Goal: Find specific page/section: Find specific page/section

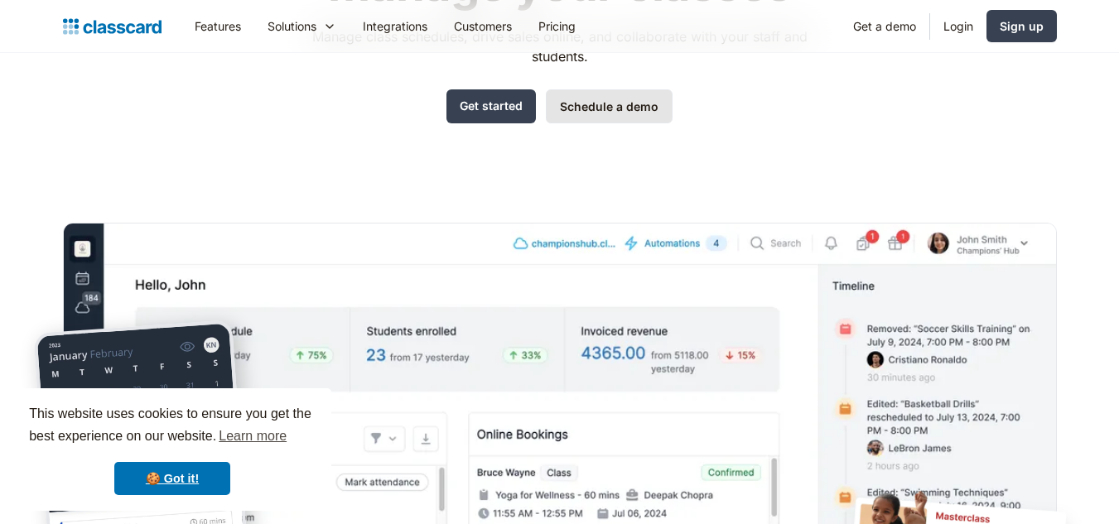
scroll to position [331, 0]
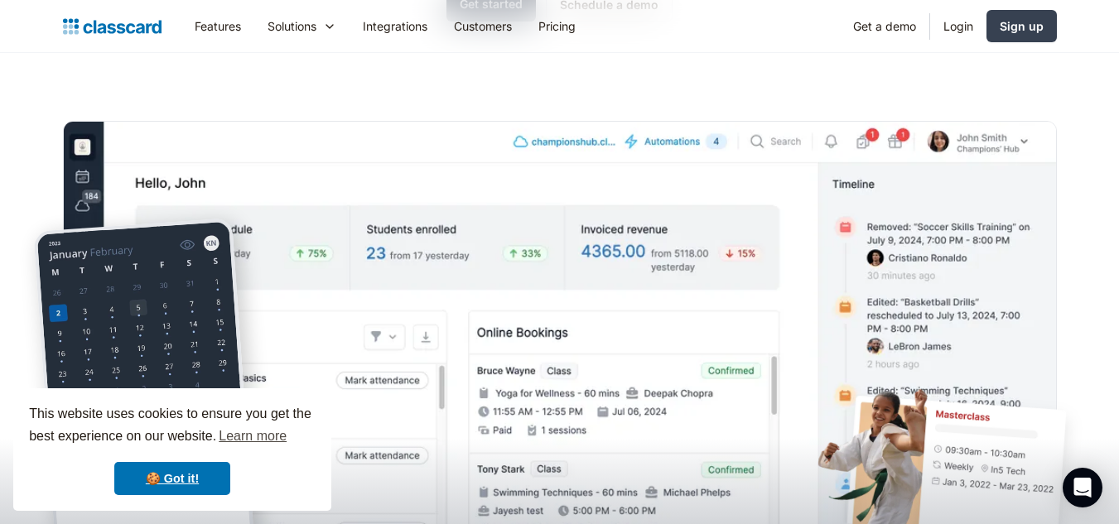
click at [106, 23] on img "home" at bounding box center [112, 26] width 99 height 23
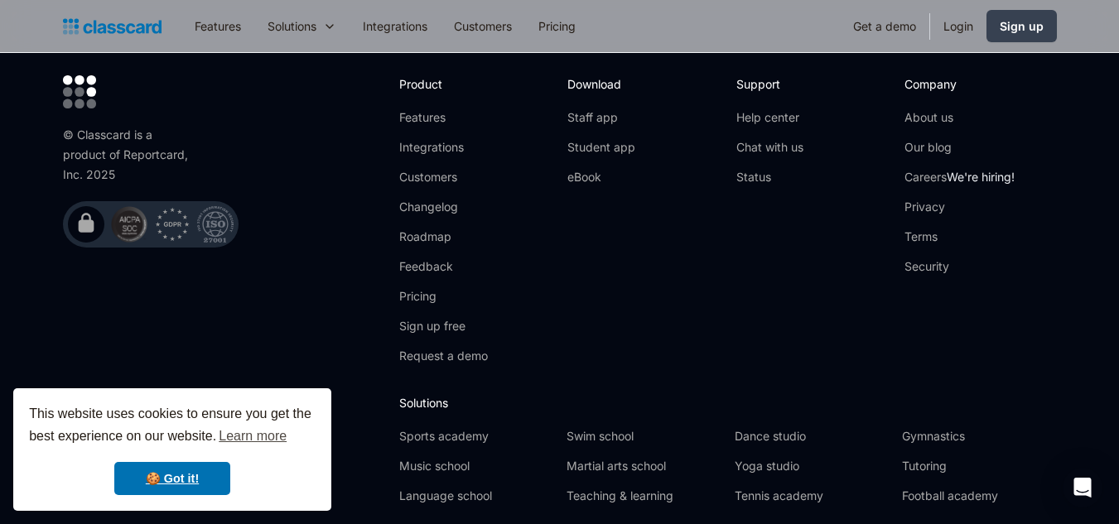
scroll to position [5599, 0]
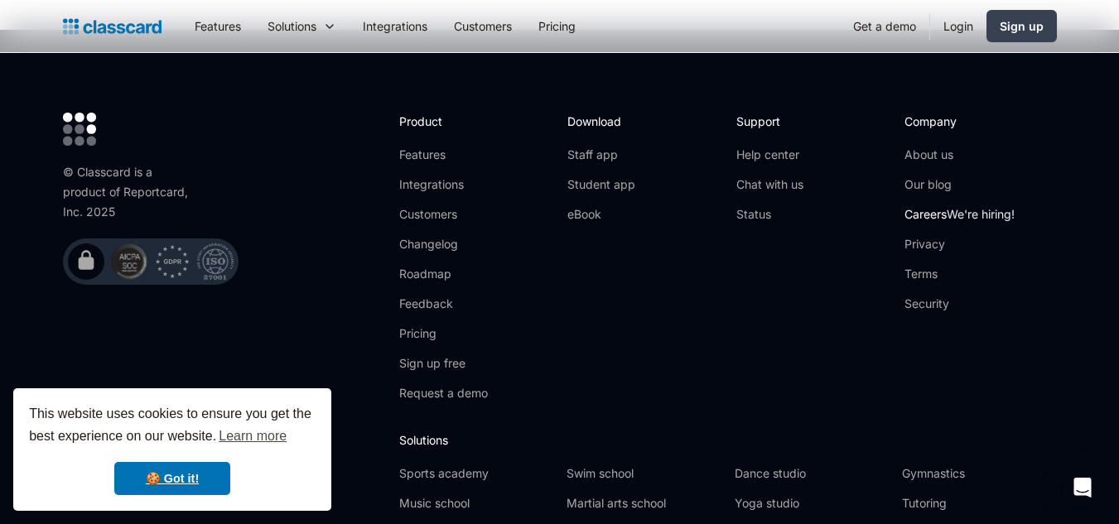
click at [937, 206] on link "Careers We're hiring!" at bounding box center [960, 214] width 110 height 17
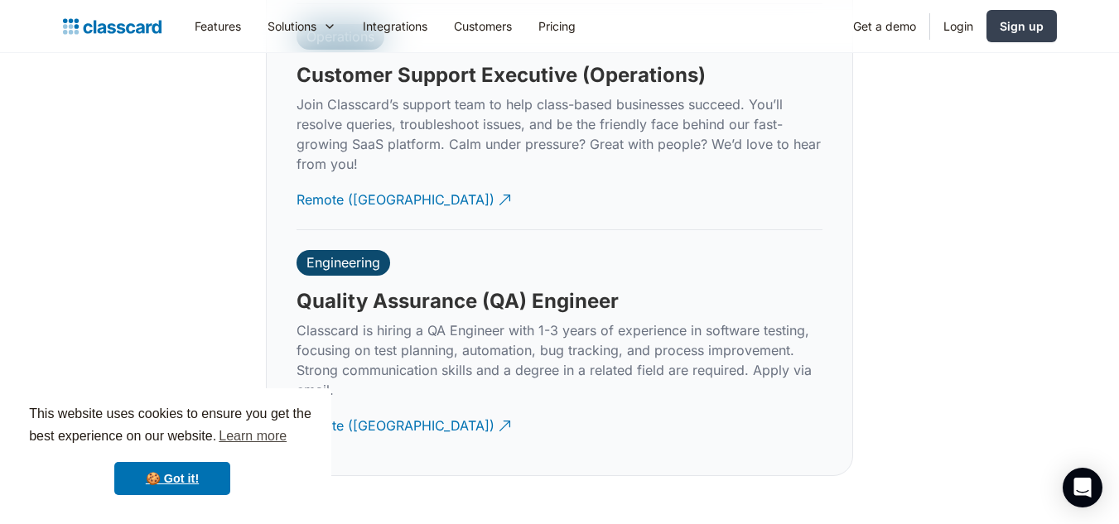
scroll to position [5021, 0]
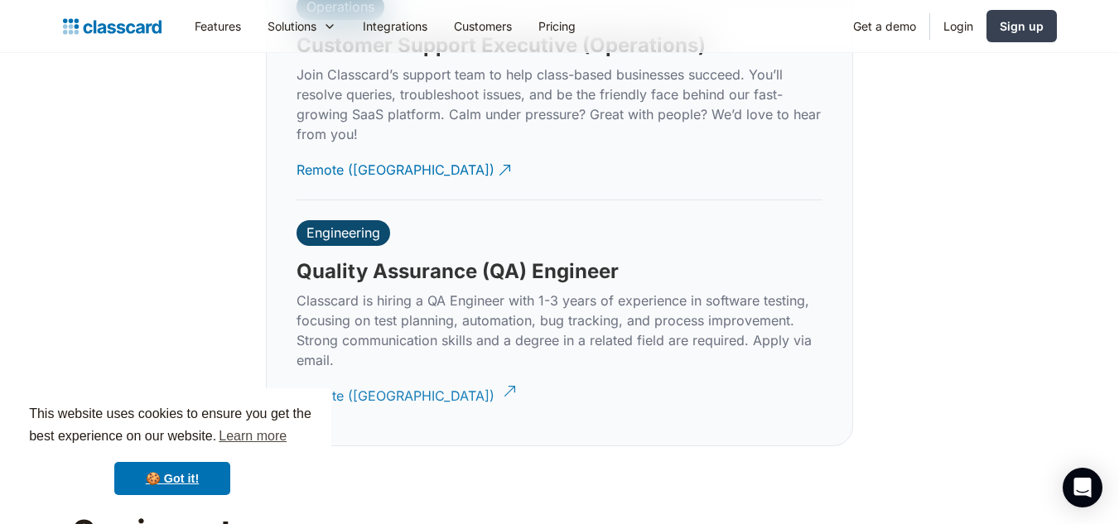
click at [334, 376] on div "Remote ([GEOGRAPHIC_DATA])" at bounding box center [396, 390] width 198 height 32
